Goal: Complete application form

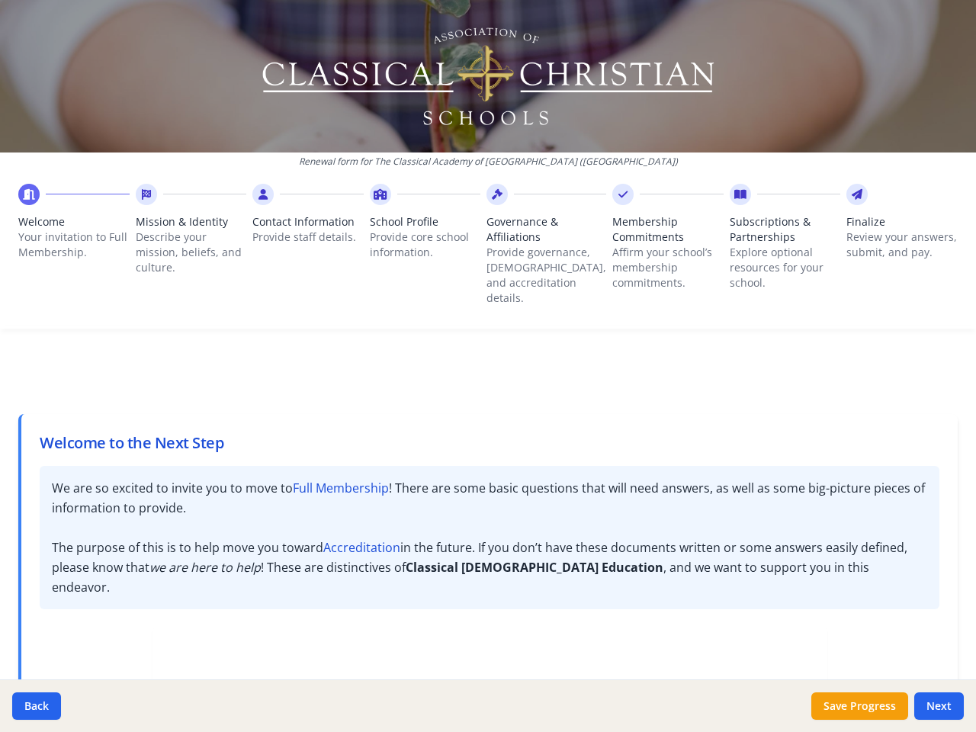
click at [488, 378] on div "Welcome to the Next Step We are so excited to invite you to move to Full Member…" at bounding box center [488, 725] width 940 height 694
click at [73, 233] on p "Your invitation to Full Membership." at bounding box center [73, 245] width 111 height 31
click at [190, 241] on p "Describe your mission, beliefs, and culture." at bounding box center [191, 253] width 111 height 46
click at [307, 226] on span "Contact Information" at bounding box center [307, 221] width 111 height 15
click at [423, 233] on p "Provide core school information." at bounding box center [425, 245] width 111 height 31
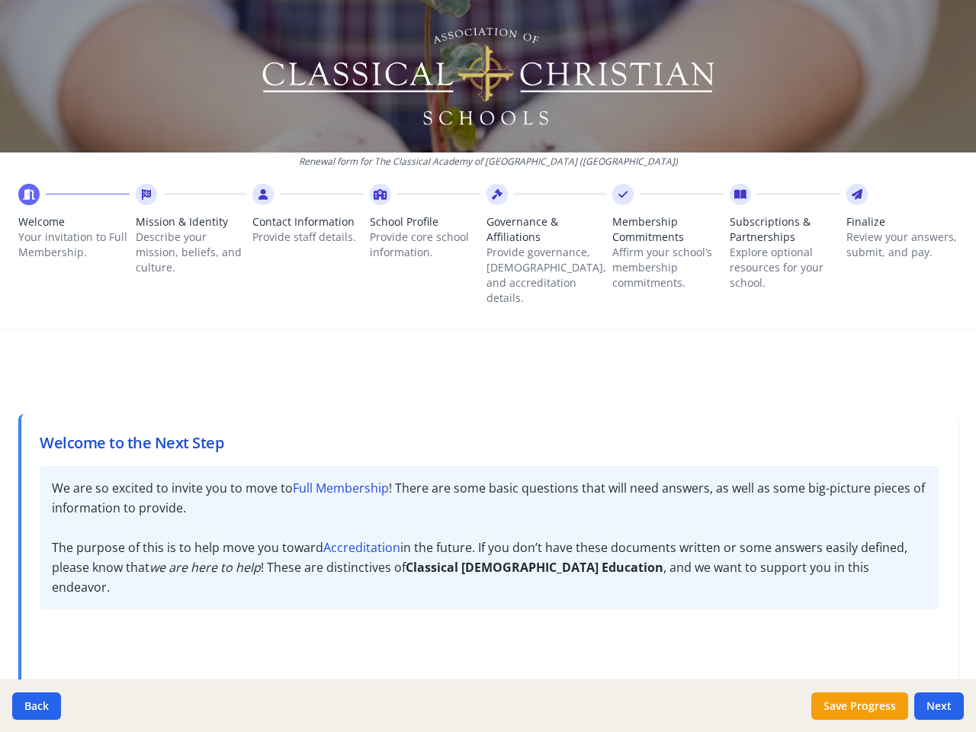
click at [540, 249] on p "Provide governance, [DEMOGRAPHIC_DATA], and accreditation details." at bounding box center [547, 275] width 120 height 61
click at [656, 249] on p "Affirm your school’s membership commitments." at bounding box center [667, 268] width 111 height 46
click at [773, 249] on p "Explore optional resources for your school." at bounding box center [785, 268] width 111 height 46
click at [889, 241] on p "Review your answers, submit, and pay." at bounding box center [902, 245] width 111 height 31
click at [37, 706] on button "Back" at bounding box center [36, 706] width 49 height 27
